Goal: Information Seeking & Learning: Learn about a topic

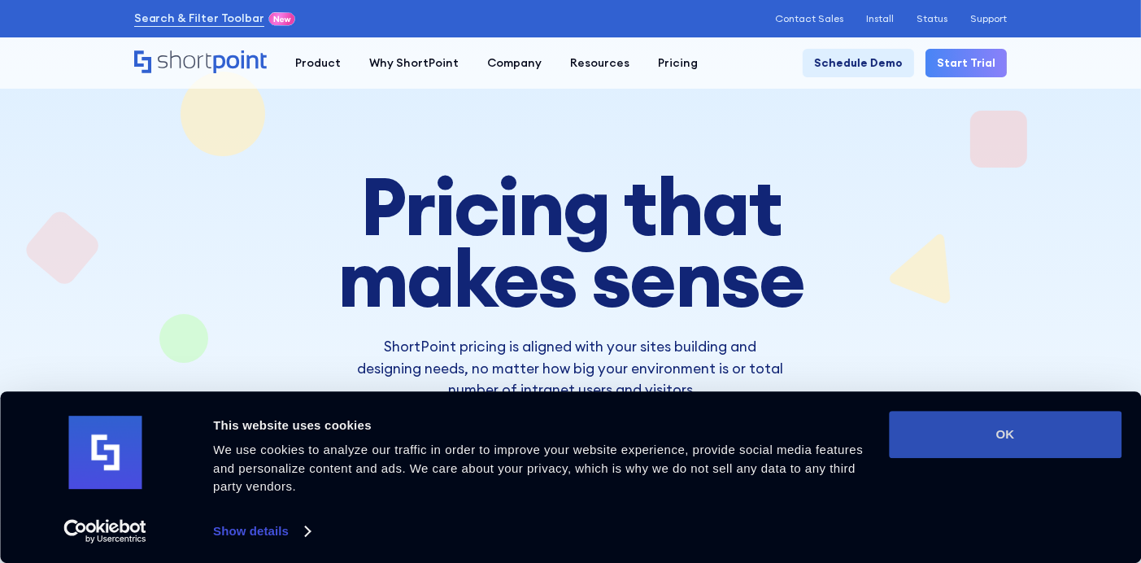
click at [1017, 443] on button "OK" at bounding box center [1005, 434] width 233 height 47
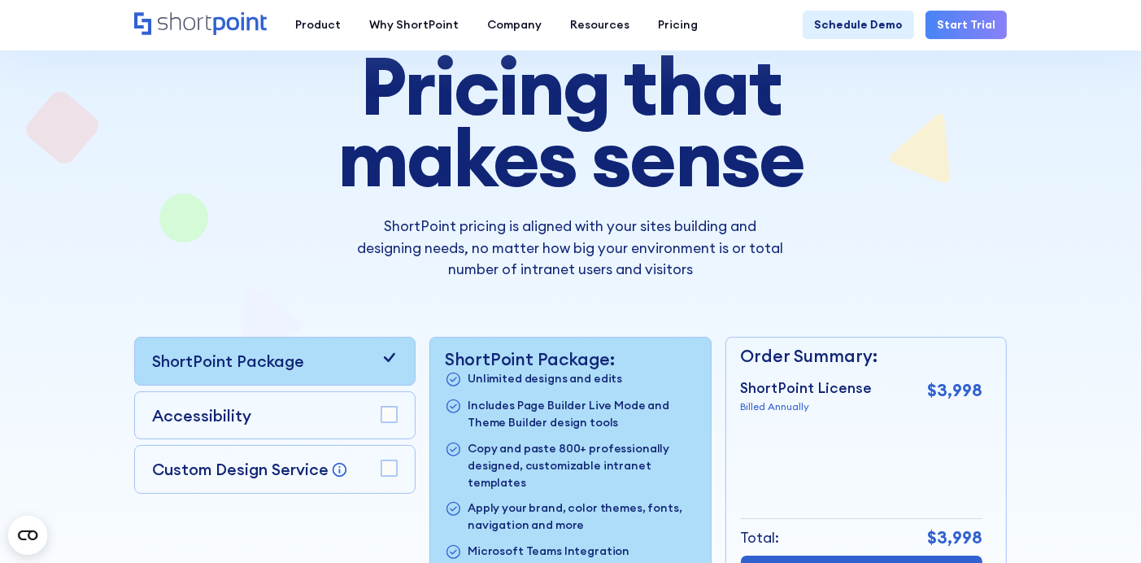
scroll to position [325, 0]
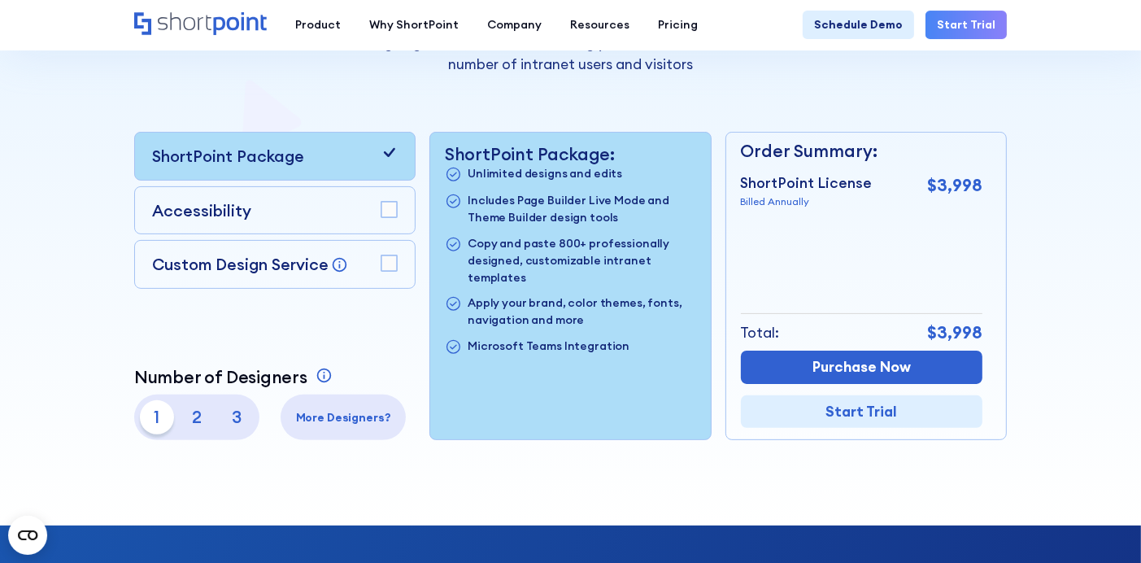
click at [394, 211] on rect at bounding box center [388, 209] width 15 height 15
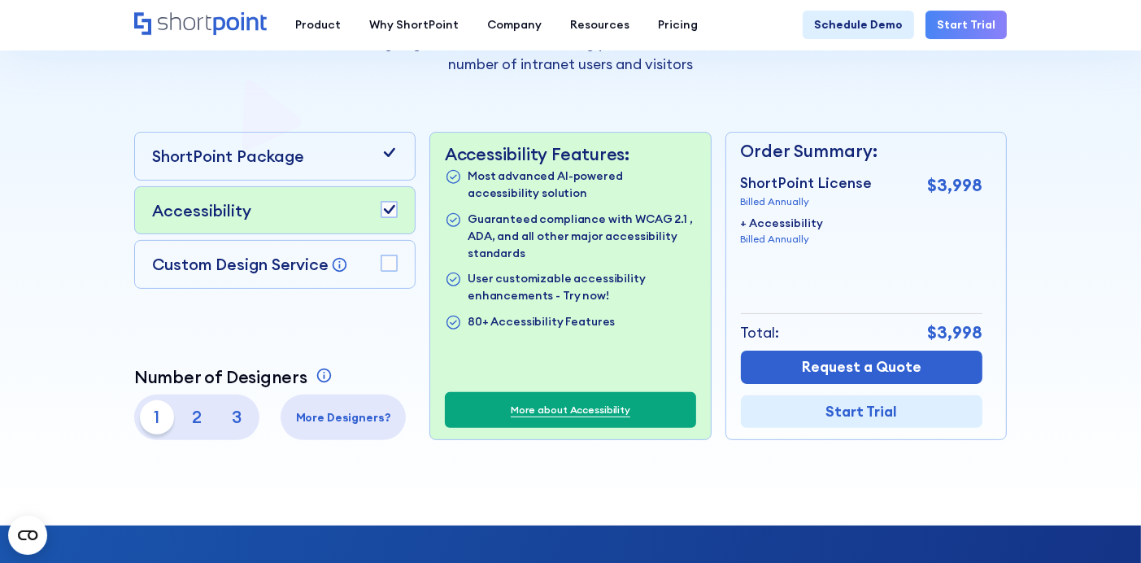
click at [388, 211] on rect at bounding box center [388, 209] width 15 height 15
click at [194, 416] on p "2" at bounding box center [197, 417] width 34 height 34
click at [299, 159] on div "ShortPoint Package" at bounding box center [275, 156] width 246 height 24
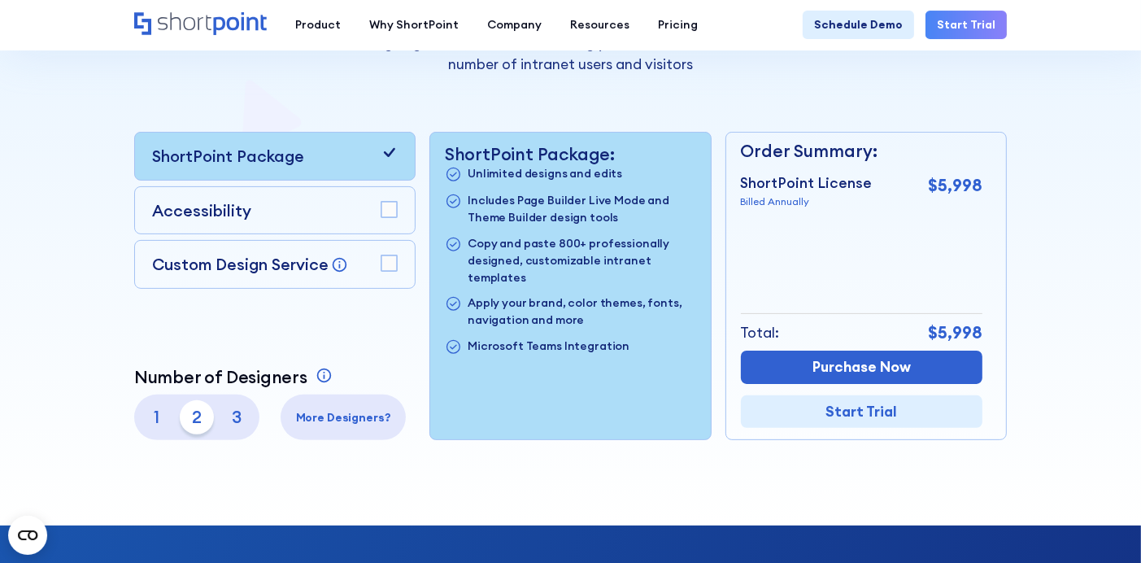
click at [303, 213] on div "Accessibility" at bounding box center [275, 210] width 246 height 24
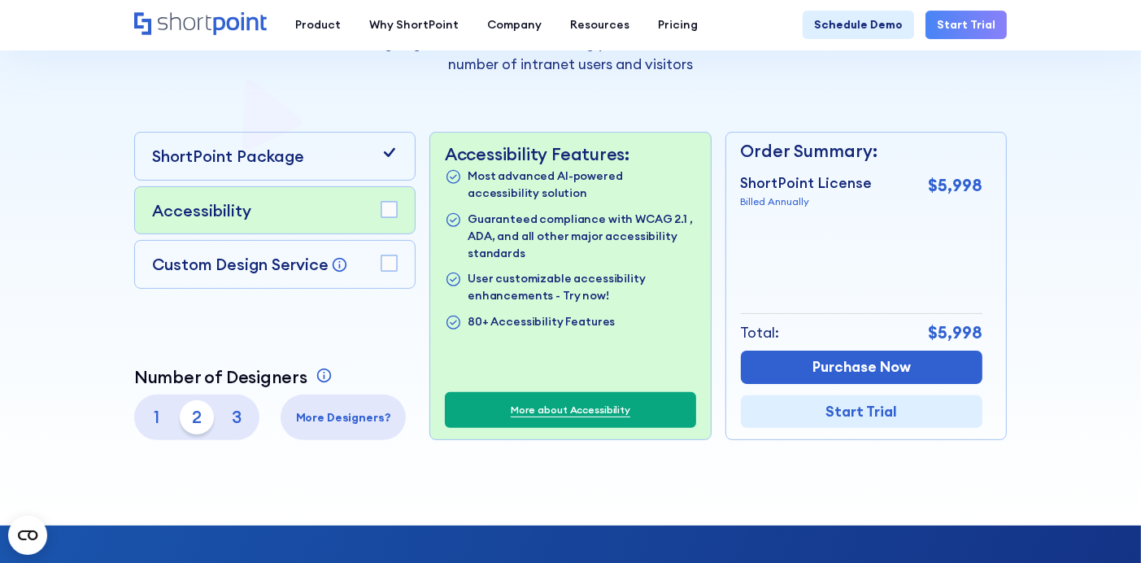
click at [275, 155] on p "ShortPoint Package" at bounding box center [228, 156] width 152 height 24
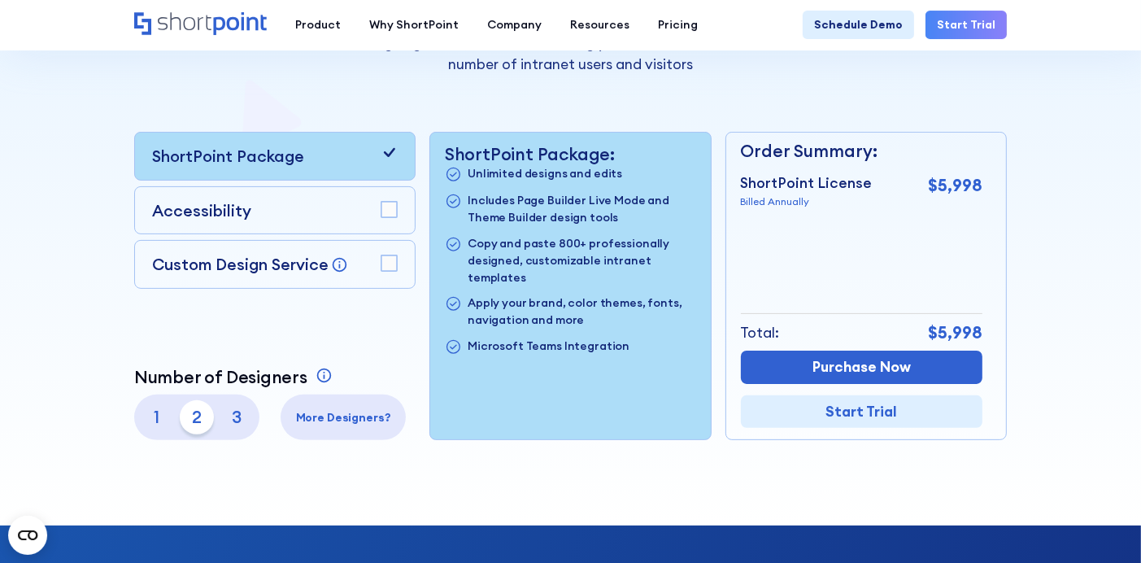
click at [263, 228] on div "Accessibility" at bounding box center [274, 210] width 281 height 48
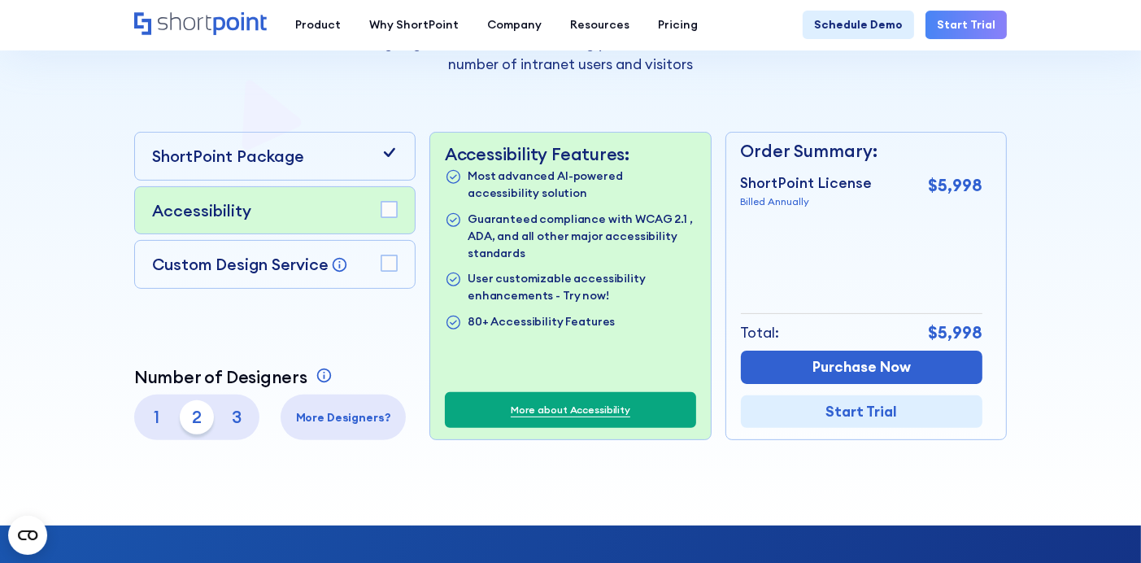
click at [257, 167] on p "ShortPoint Package" at bounding box center [228, 156] width 152 height 24
